Goal: Task Accomplishment & Management: Manage account settings

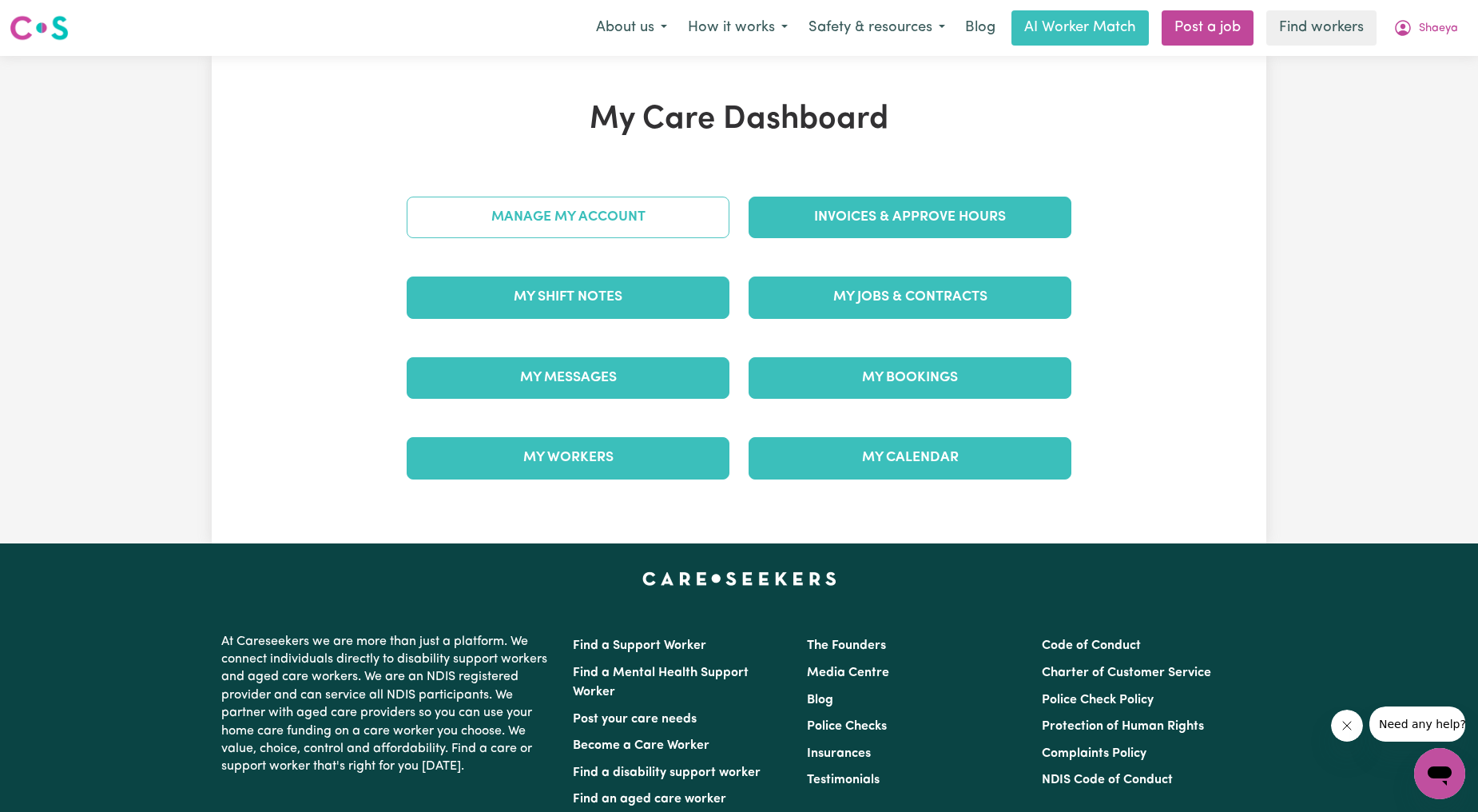
click at [643, 220] on link "Manage My Account" at bounding box center [568, 217] width 323 height 42
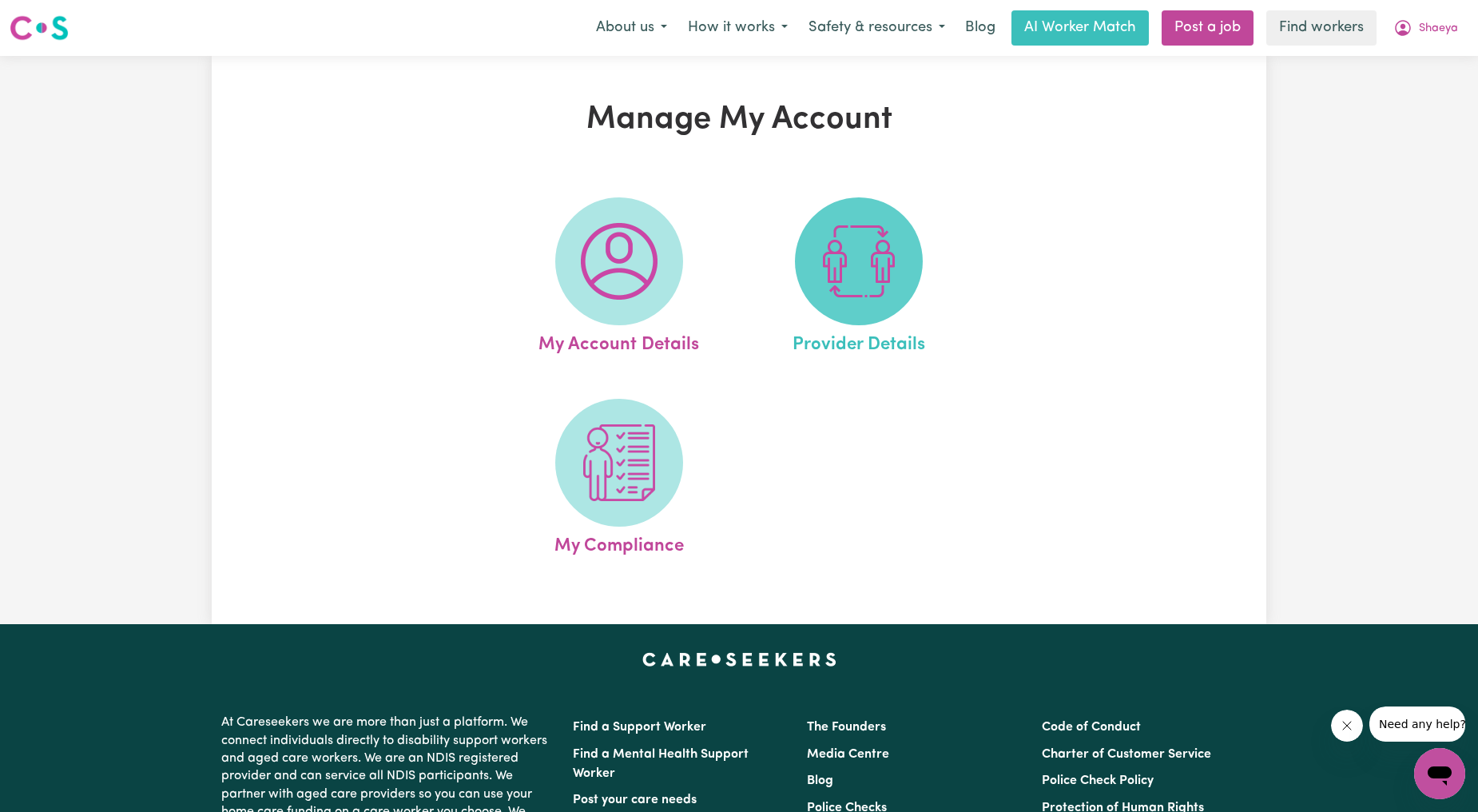
click at [832, 267] on img at bounding box center [858, 261] width 76 height 76
select select "NDIS_FUNDING_PLAN_MANAGED"
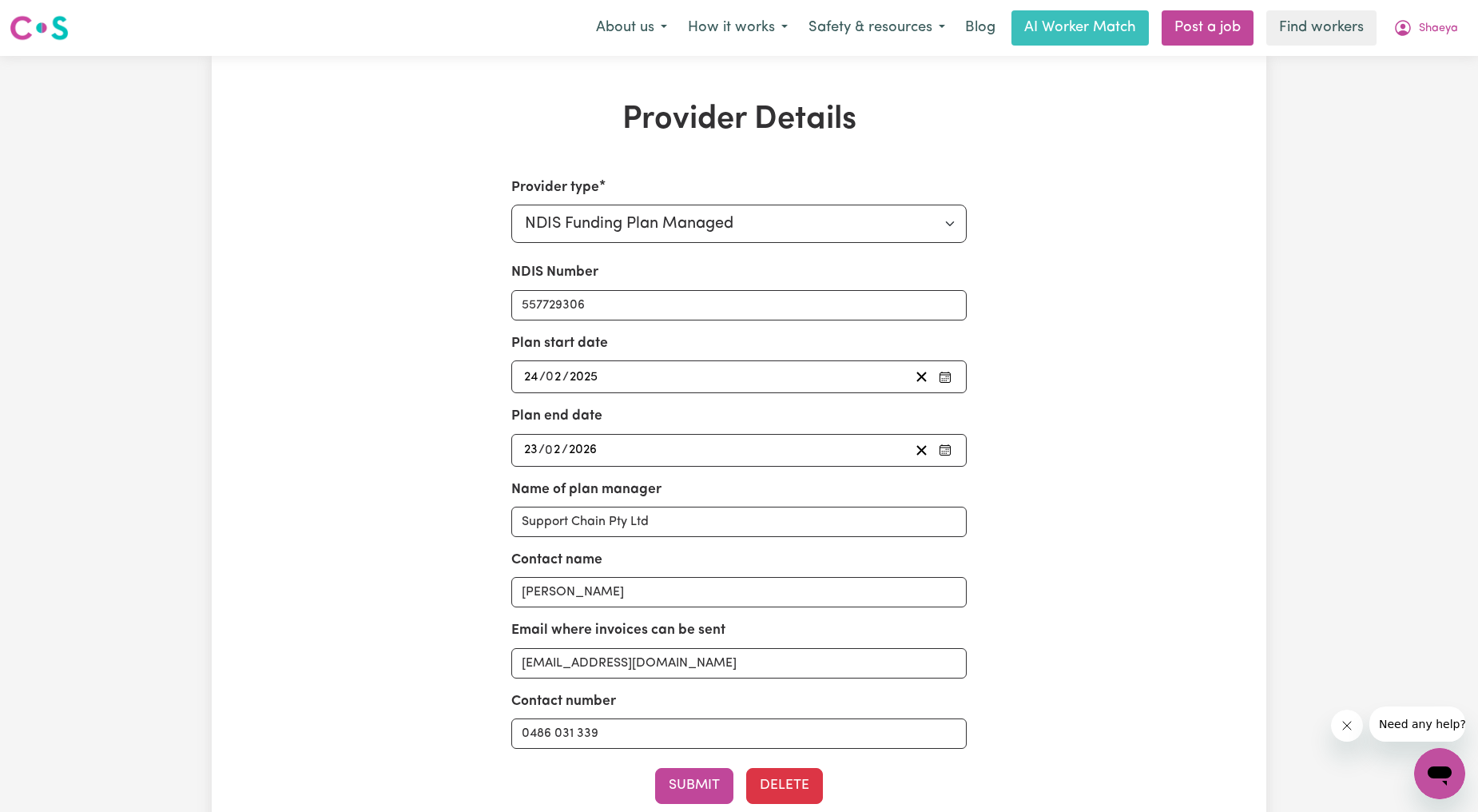
click at [679, 363] on div "[DATE] 24 / 0 2 / 2025" at bounding box center [740, 377] width 456 height 33
click at [677, 383] on div "[DATE] 24 / 0 2 / 2025" at bounding box center [716, 377] width 388 height 22
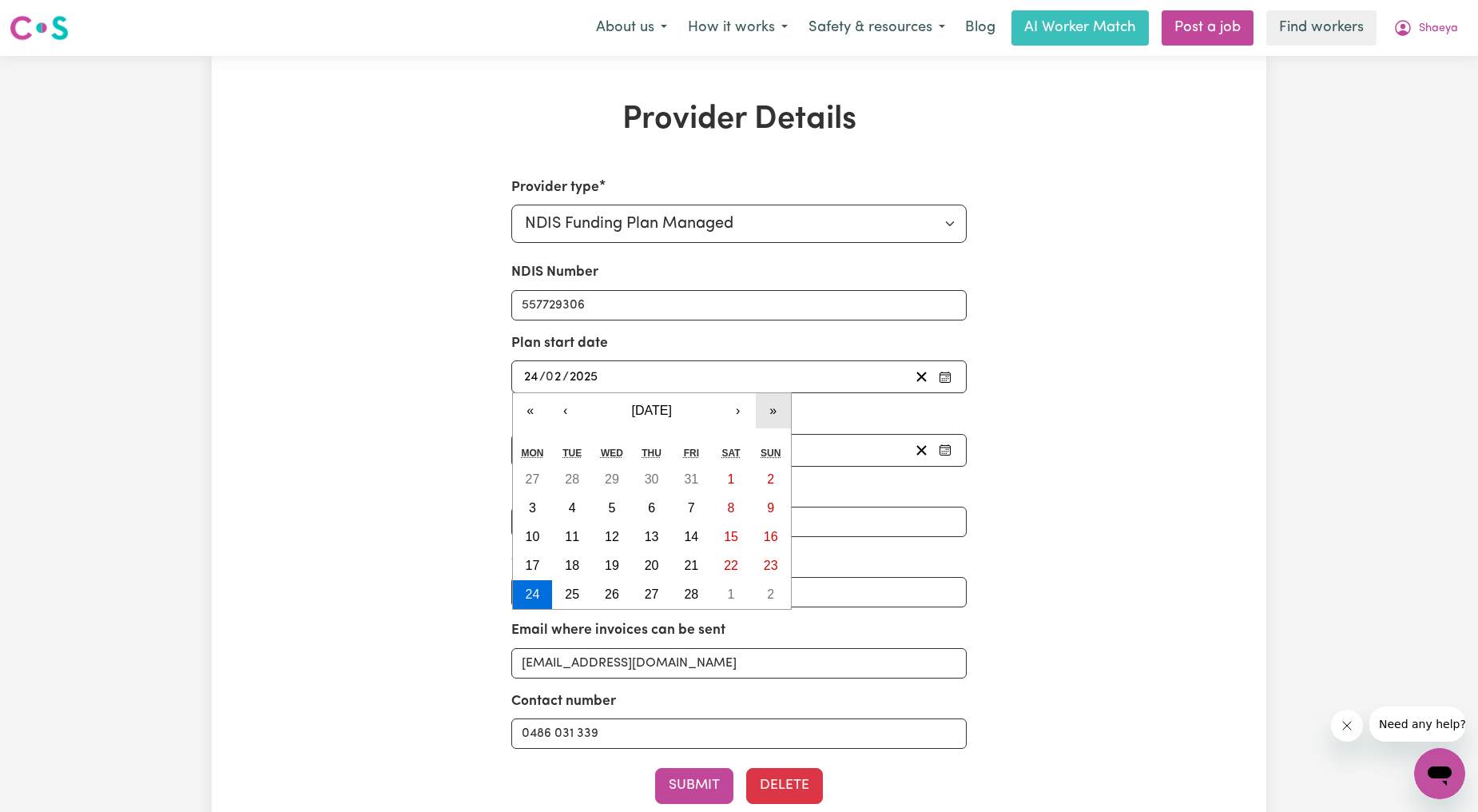
click at [762, 419] on button "»" at bounding box center [773, 411] width 35 height 35
click at [537, 413] on button "«" at bounding box center [530, 411] width 35 height 35
click at [737, 417] on button "›" at bounding box center [738, 411] width 35 height 35
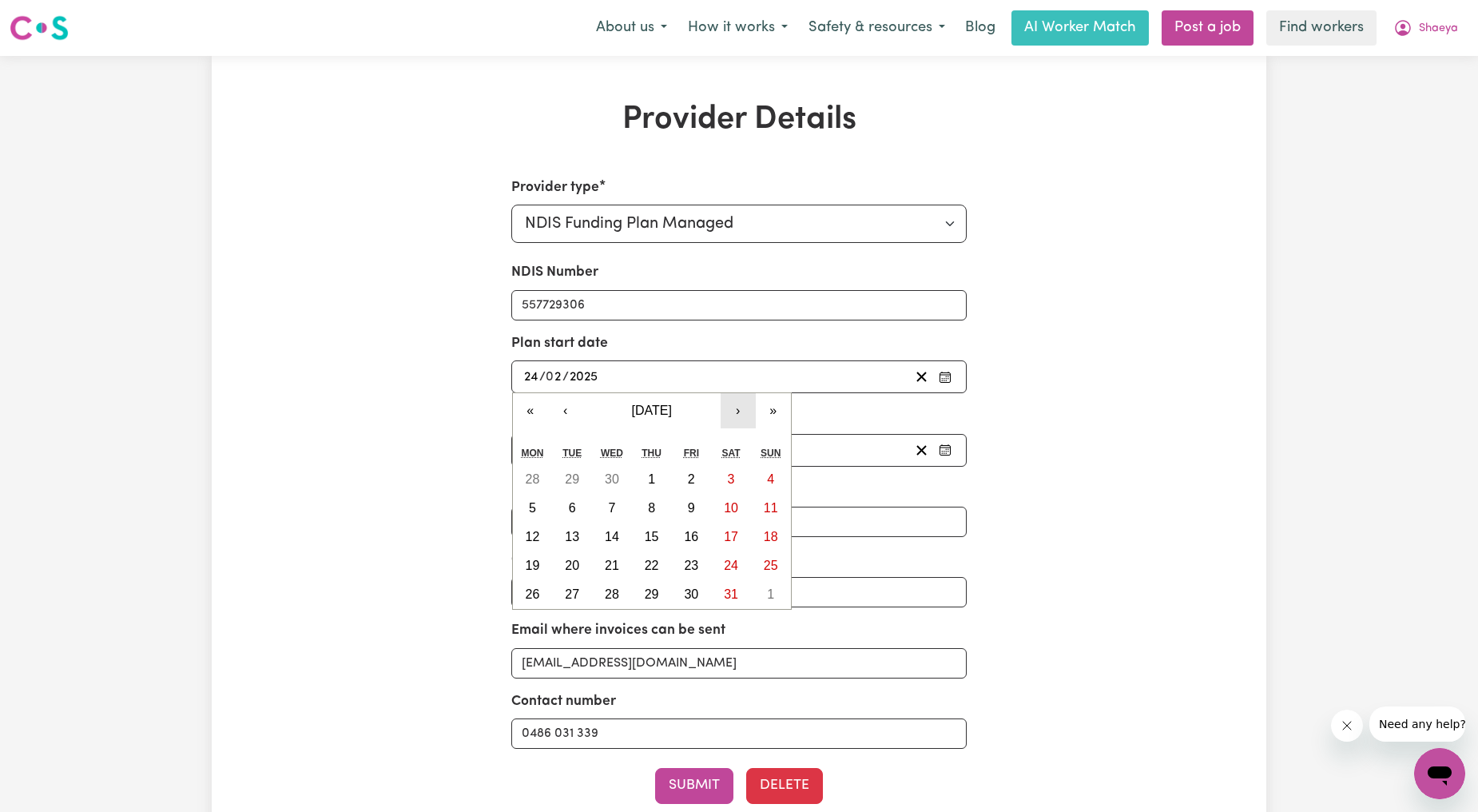
click at [737, 417] on button "›" at bounding box center [738, 411] width 35 height 35
click at [658, 546] on button "14" at bounding box center [652, 537] width 40 height 29
type input "[DATE]"
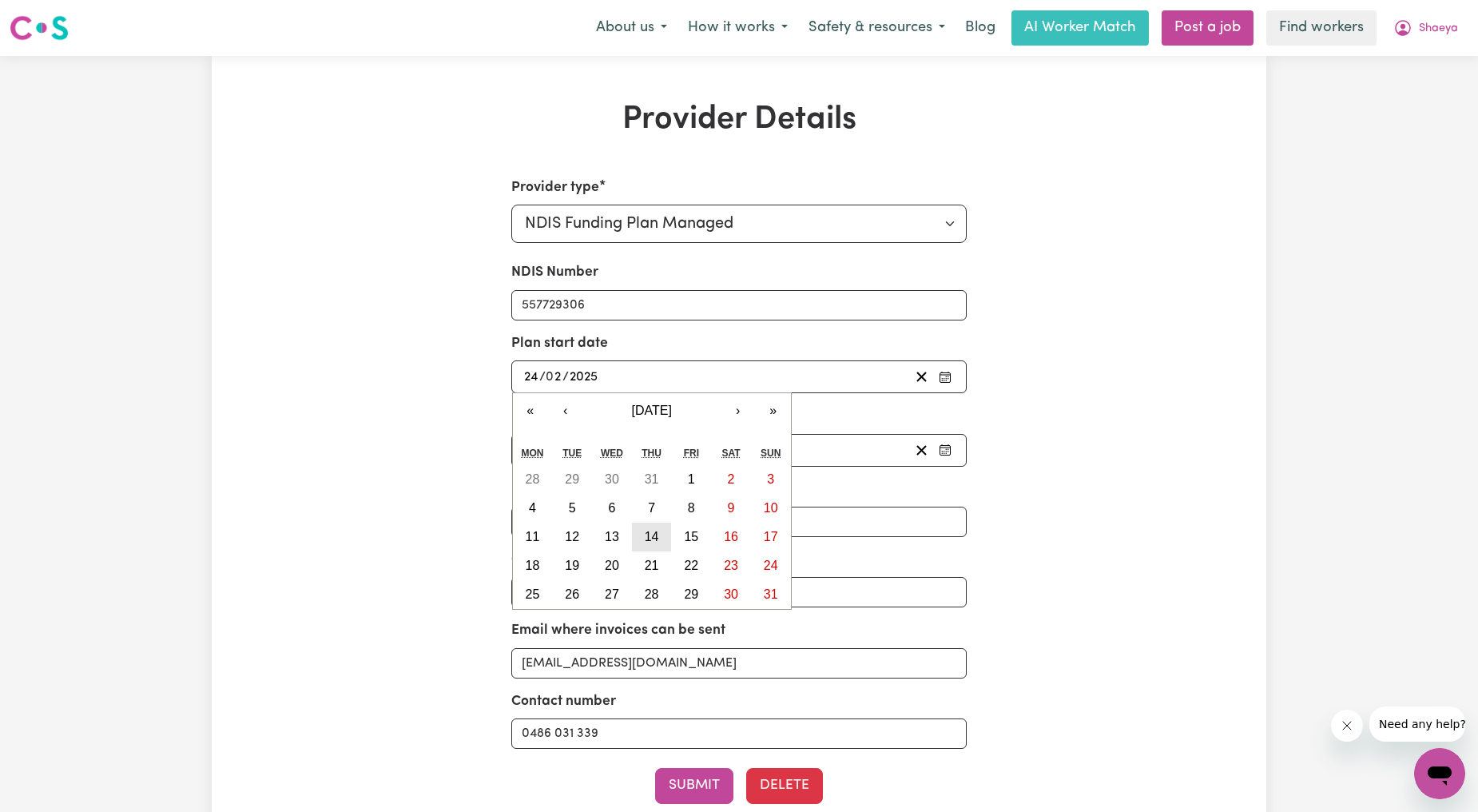
type input "14"
type input "8"
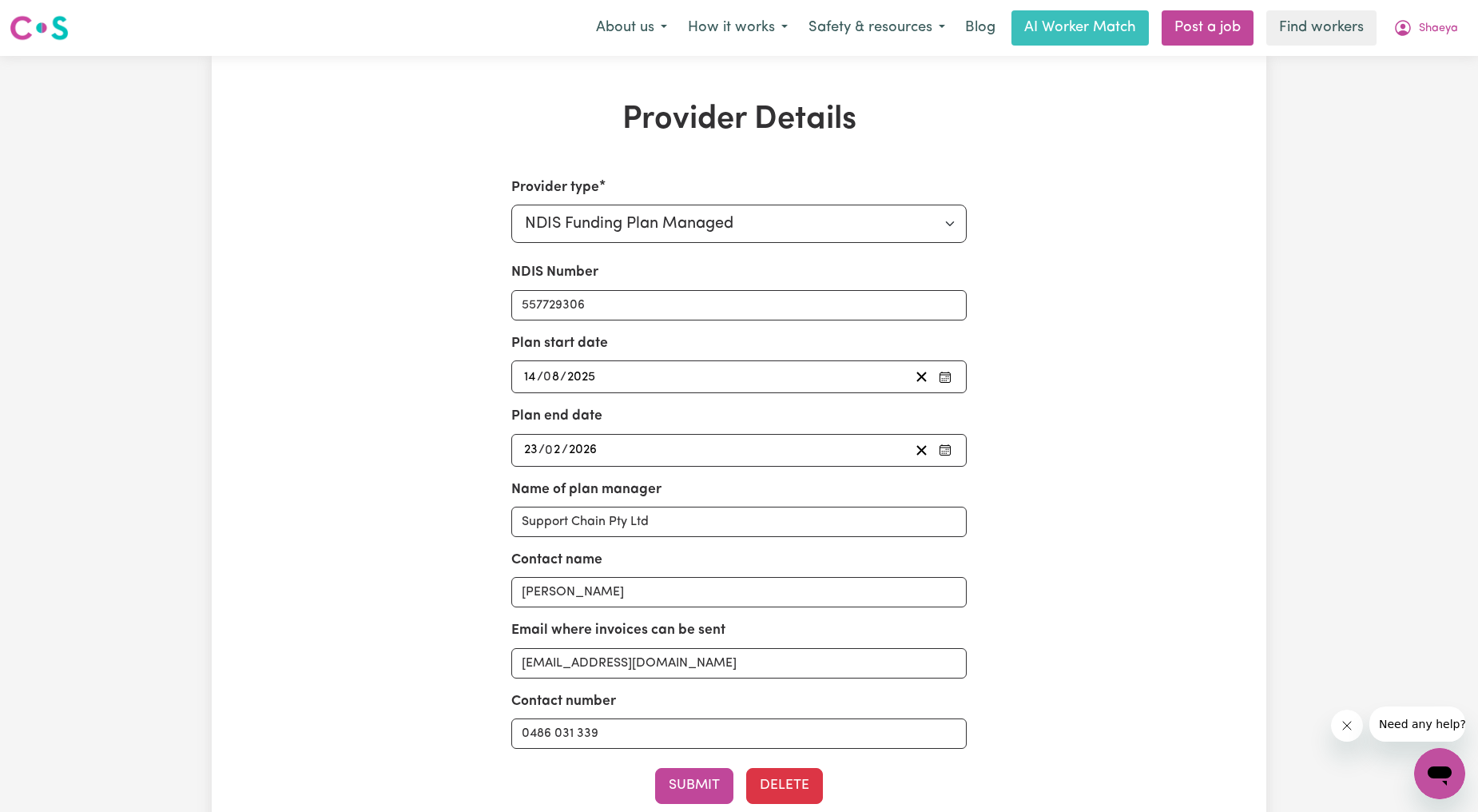
click at [656, 450] on div "[DATE] 23 / 0 2 / 2026" at bounding box center [716, 450] width 388 height 22
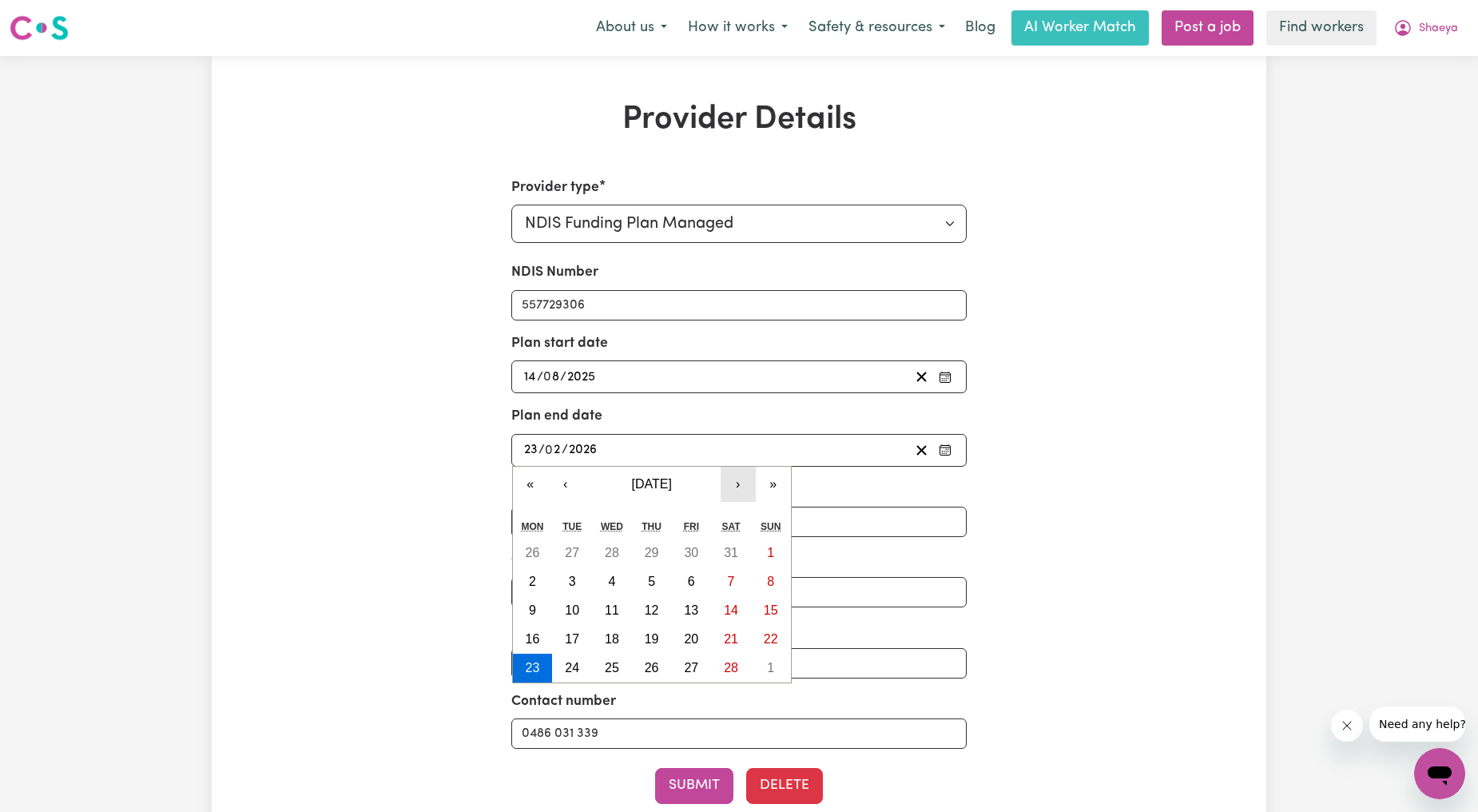
click at [733, 496] on button "›" at bounding box center [738, 484] width 35 height 35
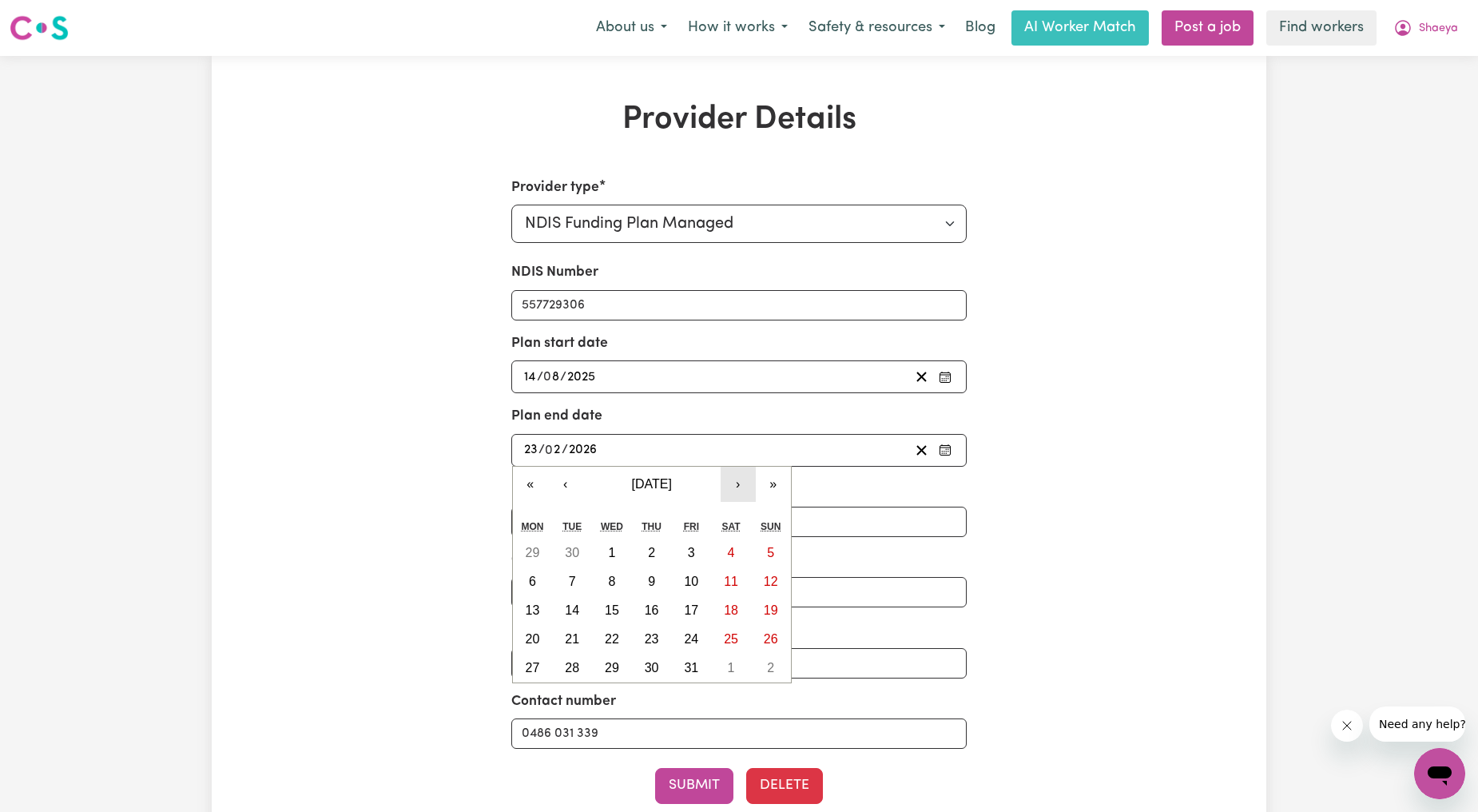
click at [733, 496] on button "›" at bounding box center [738, 484] width 35 height 35
click at [688, 617] on abbr "14" at bounding box center [690, 610] width 14 height 13
type input "[DATE]"
type input "14"
type input "8"
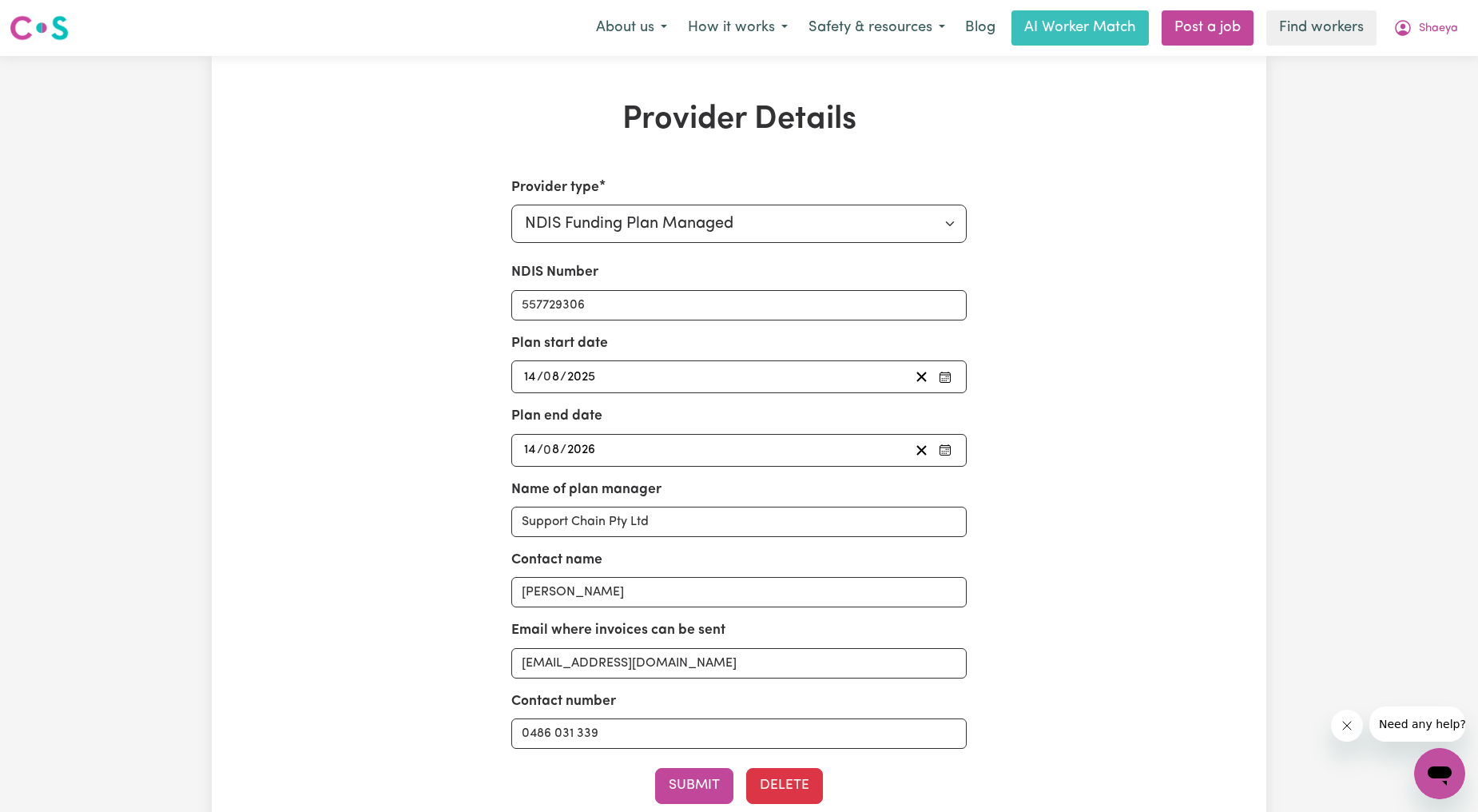
click at [618, 457] on div "[DATE] 14 / 0 8 / 2026" at bounding box center [716, 450] width 388 height 22
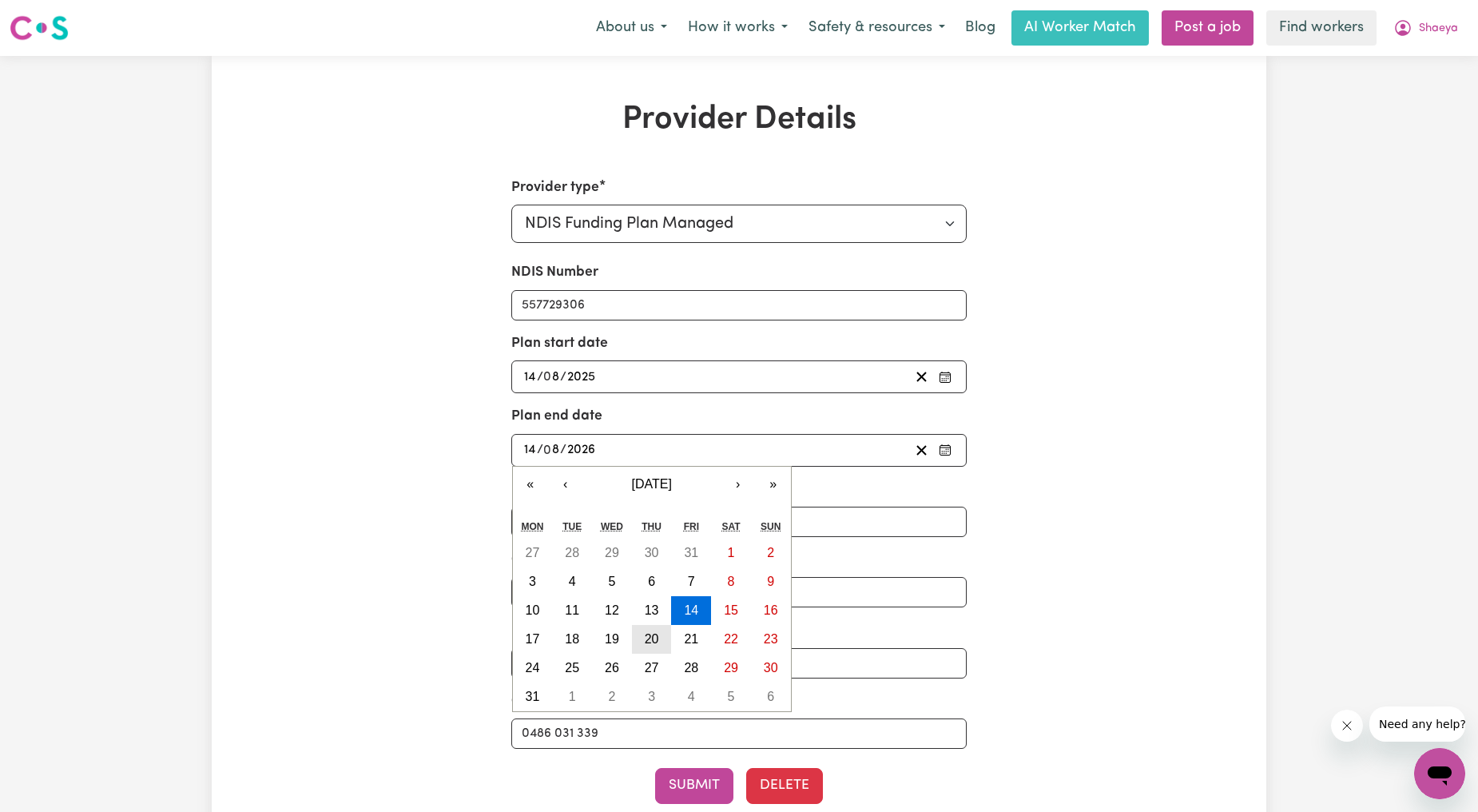
click at [657, 626] on button "20" at bounding box center [652, 639] width 40 height 29
type input "[DATE]"
type input "20"
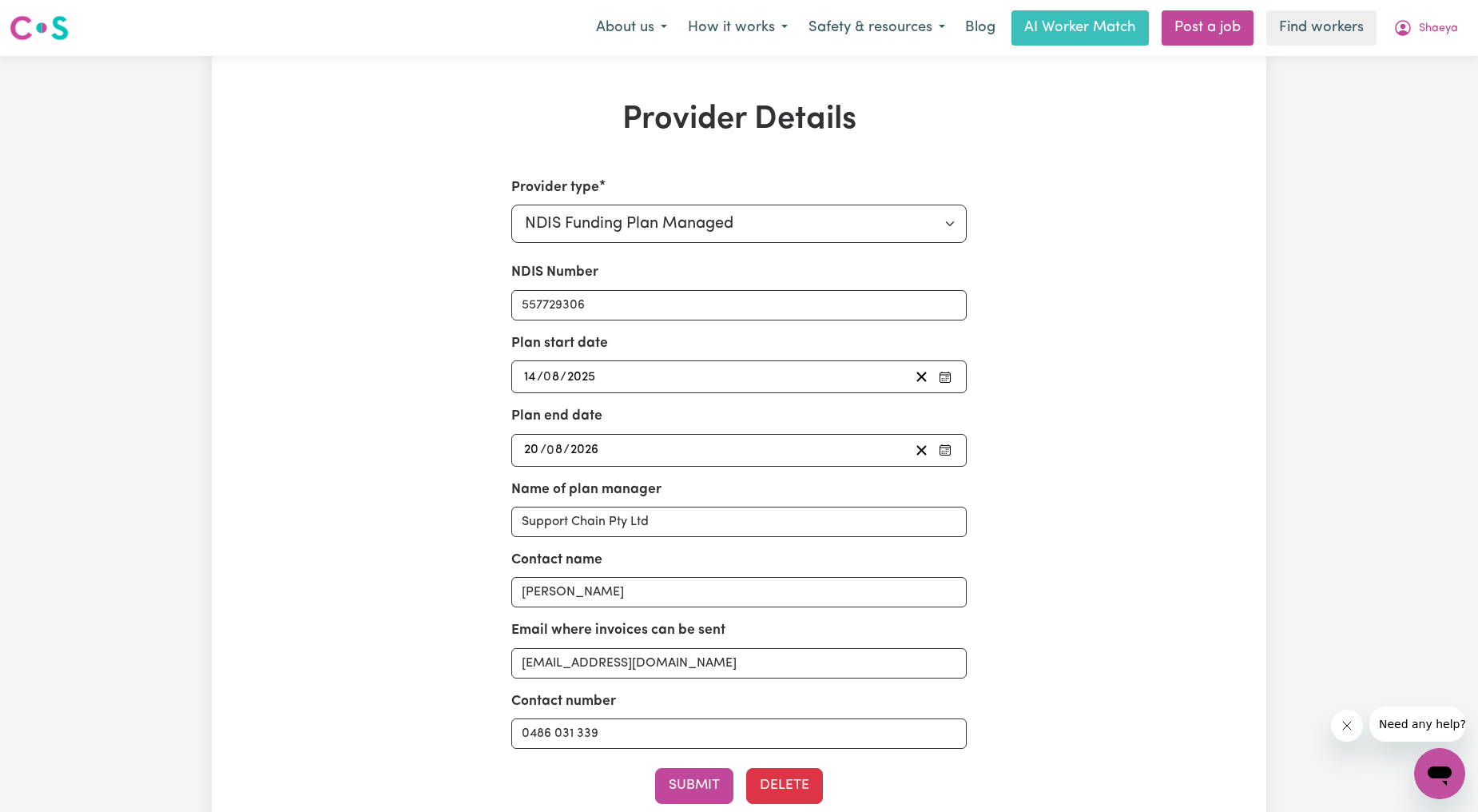
click at [684, 444] on div "[DATE] 20 / 0 8 / 2026" at bounding box center [716, 450] width 388 height 22
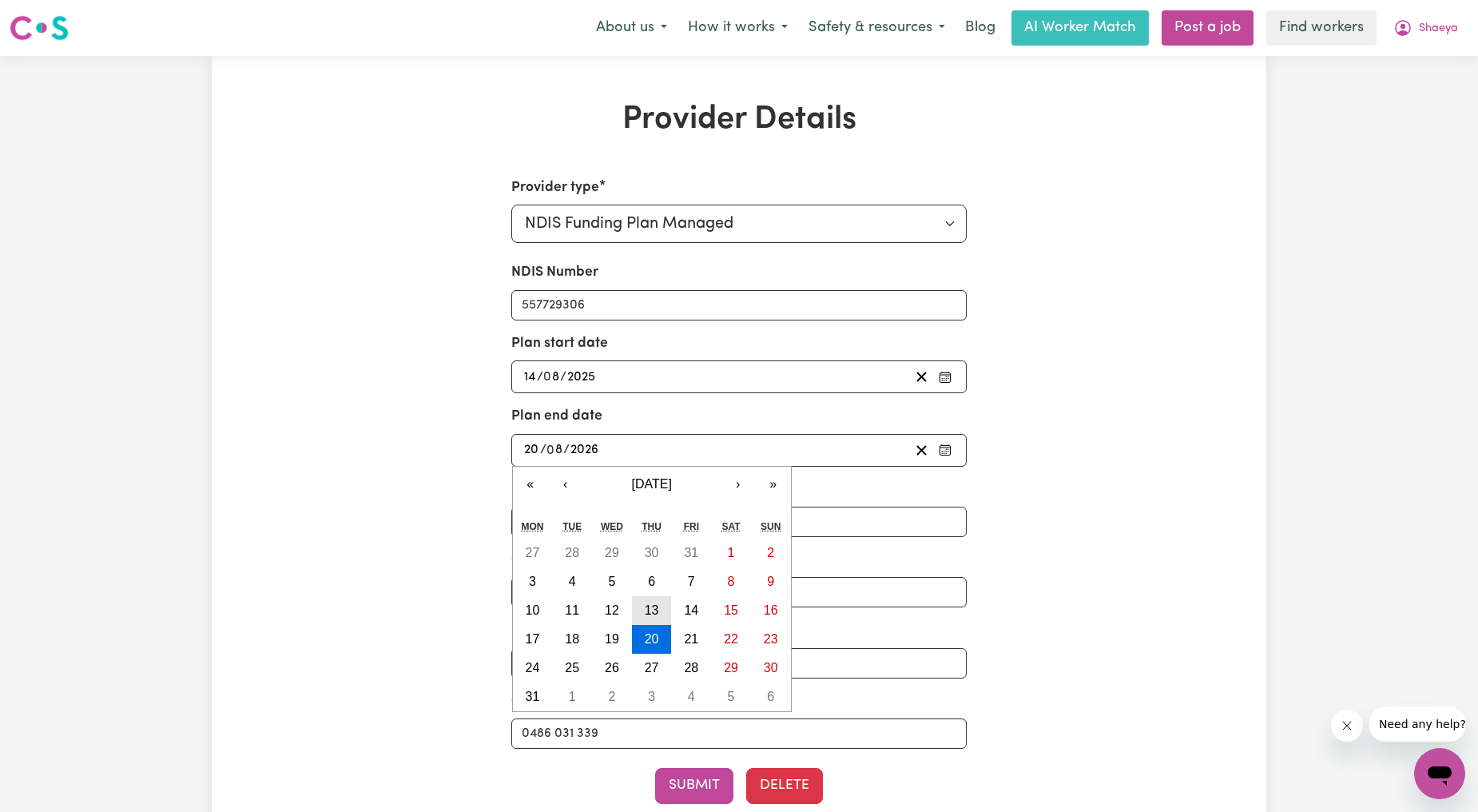
click at [656, 610] on abbr "13" at bounding box center [652, 610] width 14 height 13
type input "[DATE]"
type input "13"
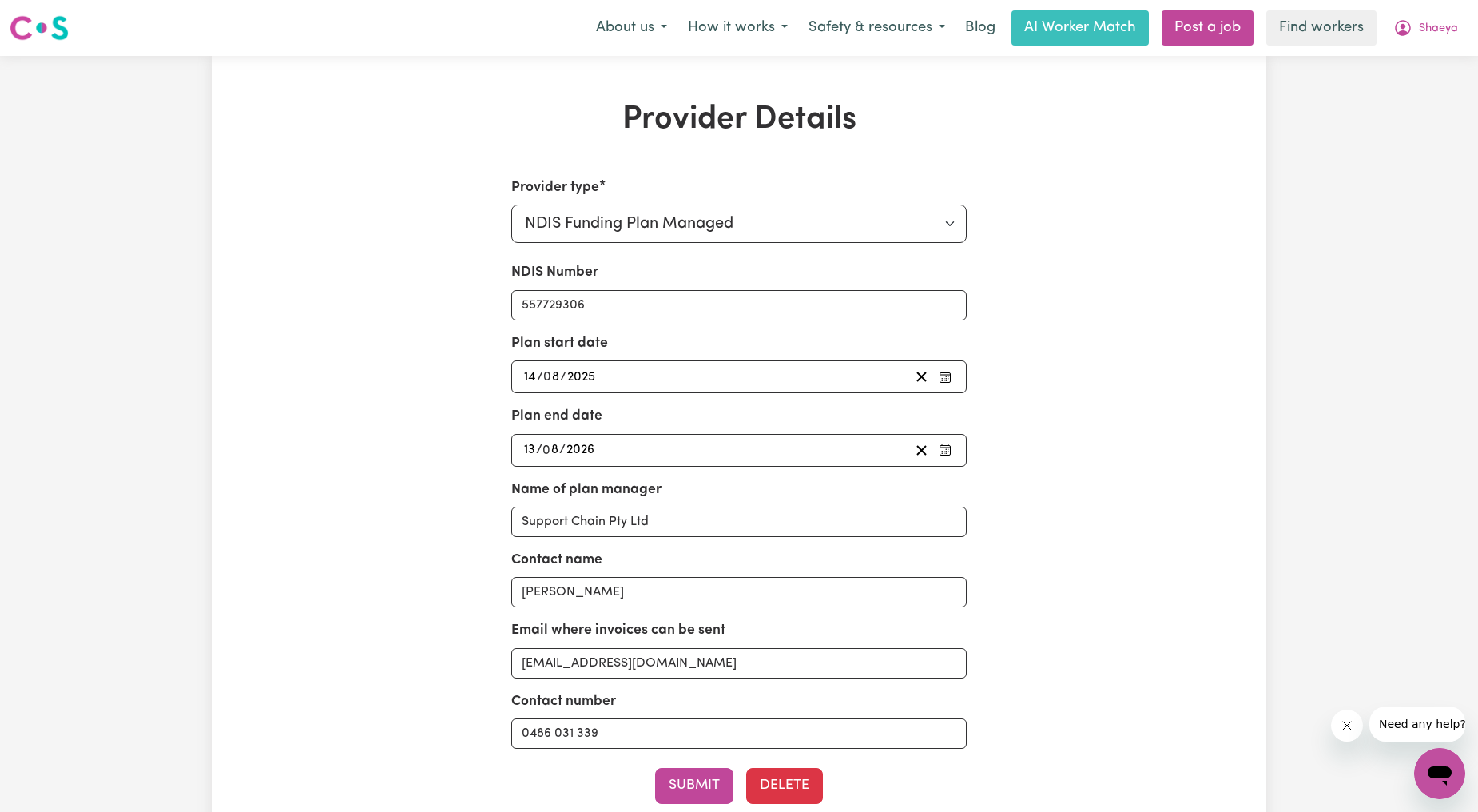
click at [427, 476] on div "Provider type Select your provider type... Privately Aged Care / Home Care Pack…" at bounding box center [738, 543] width 684 height 731
click at [689, 789] on button "Submit" at bounding box center [694, 785] width 78 height 35
